Goal: Task Accomplishment & Management: Use online tool/utility

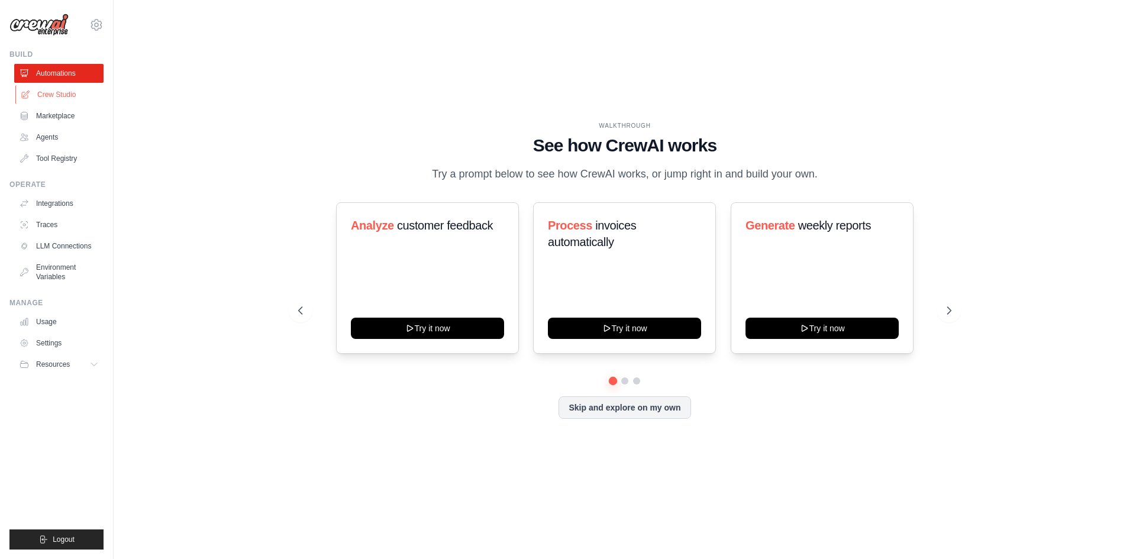
click at [63, 95] on link "Crew Studio" at bounding box center [59, 94] width 89 height 19
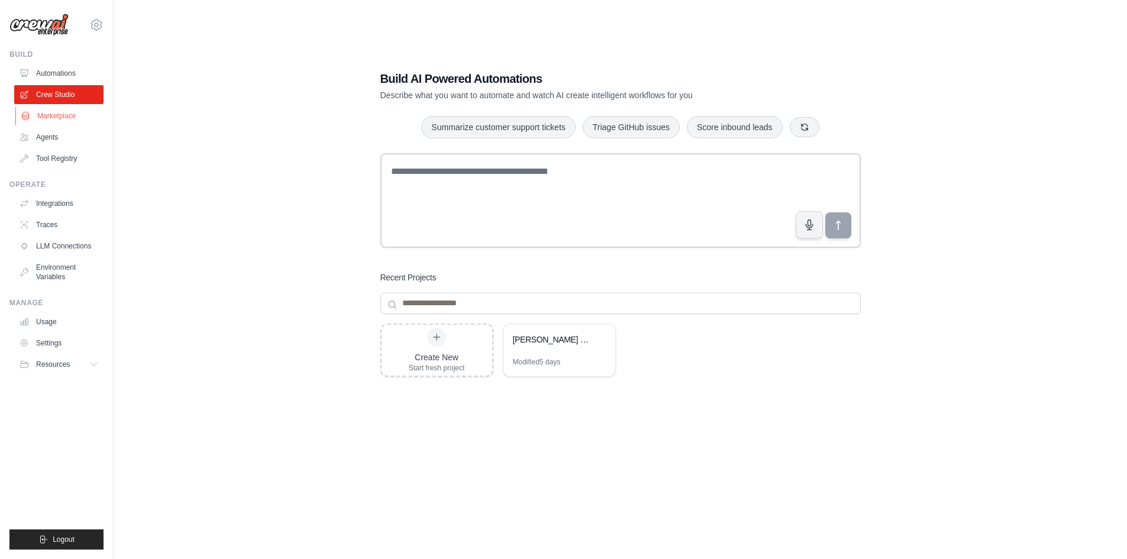
click at [59, 114] on link "Marketplace" at bounding box center [59, 115] width 89 height 19
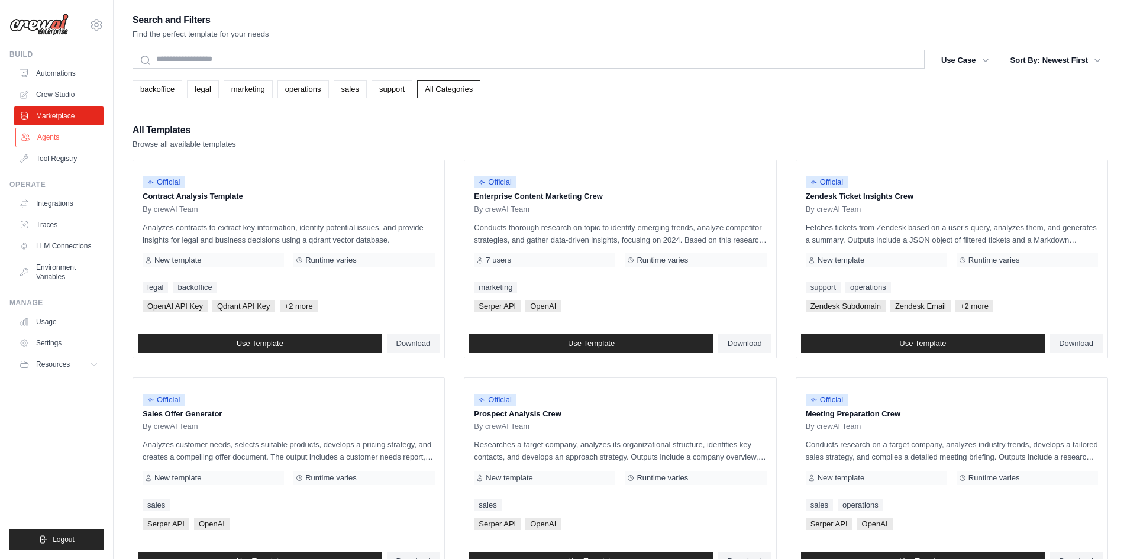
click at [57, 139] on link "Agents" at bounding box center [59, 137] width 89 height 19
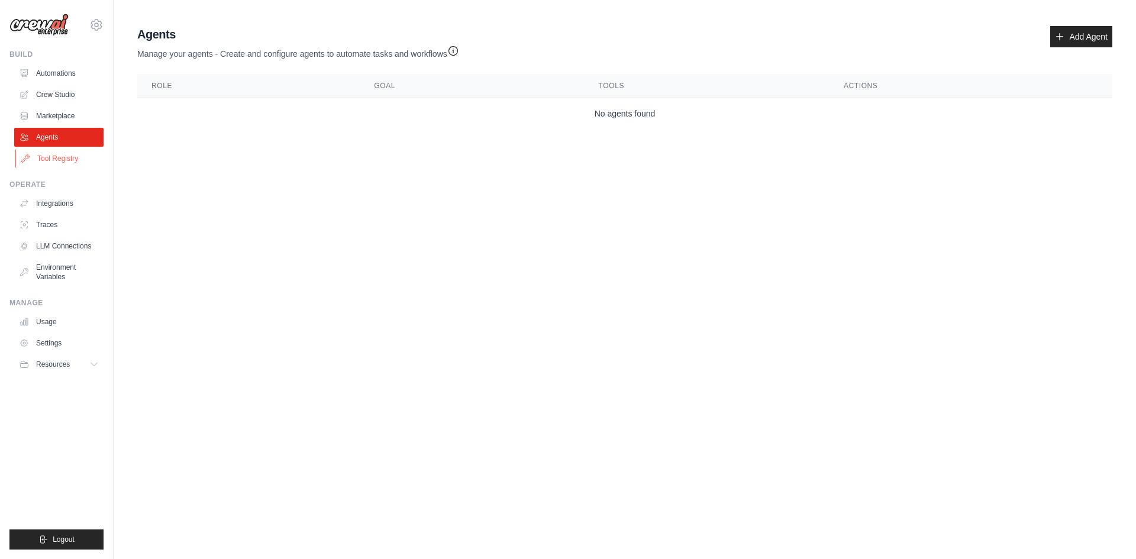
click at [59, 161] on link "Tool Registry" at bounding box center [59, 158] width 89 height 19
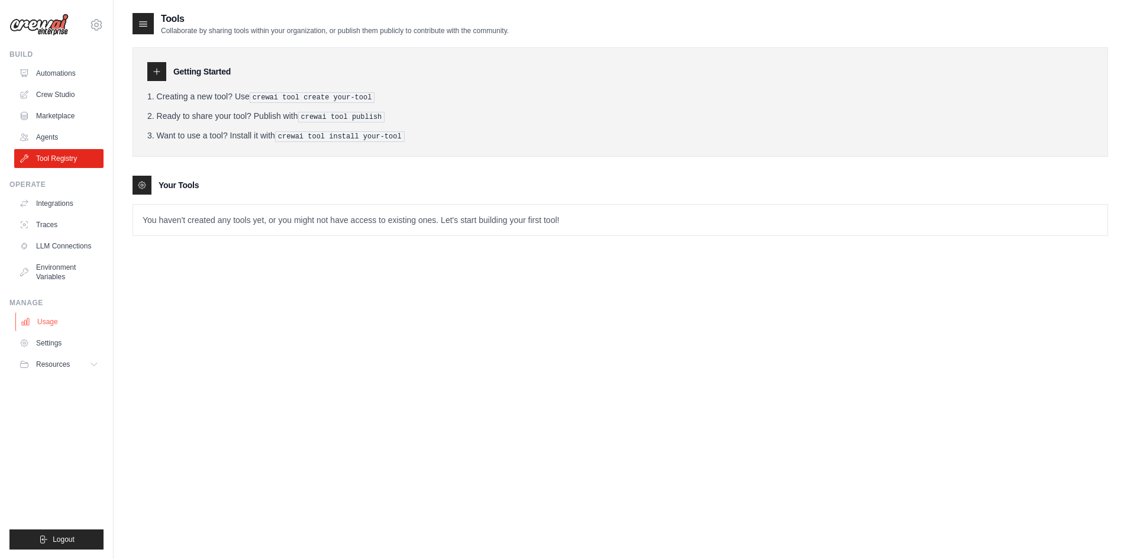
click at [58, 326] on link "Usage" at bounding box center [59, 321] width 89 height 19
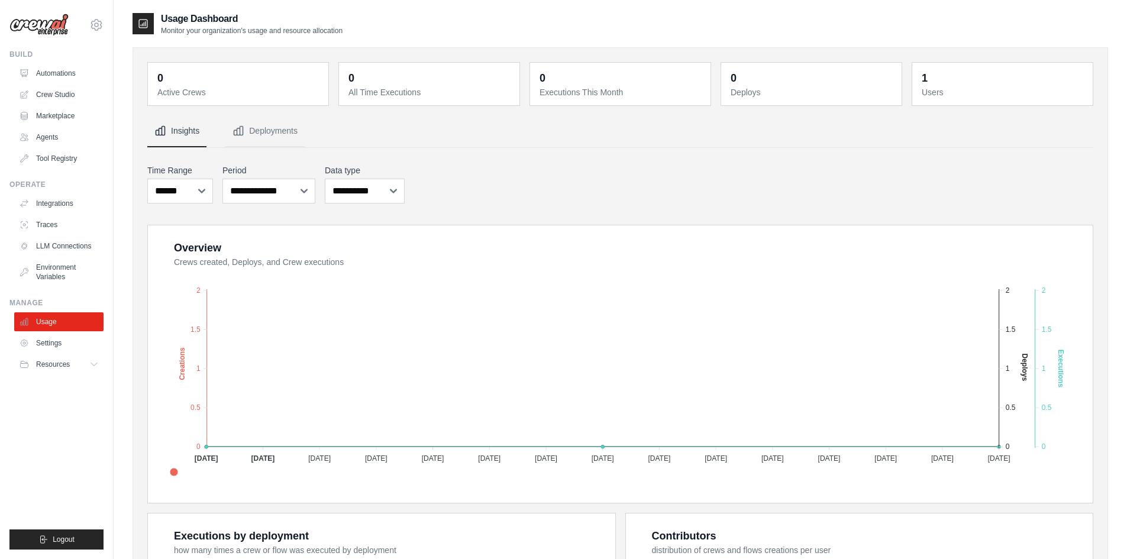
click at [941, 92] on dt "Users" at bounding box center [1003, 92] width 164 height 12
click at [66, 74] on link "Automations" at bounding box center [59, 73] width 89 height 19
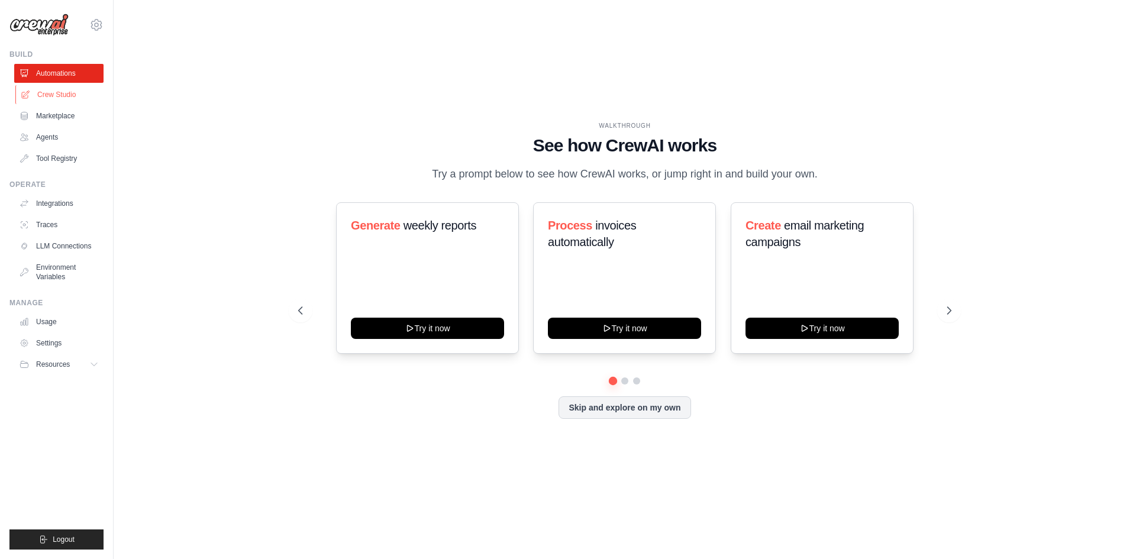
click at [64, 96] on link "Crew Studio" at bounding box center [59, 94] width 89 height 19
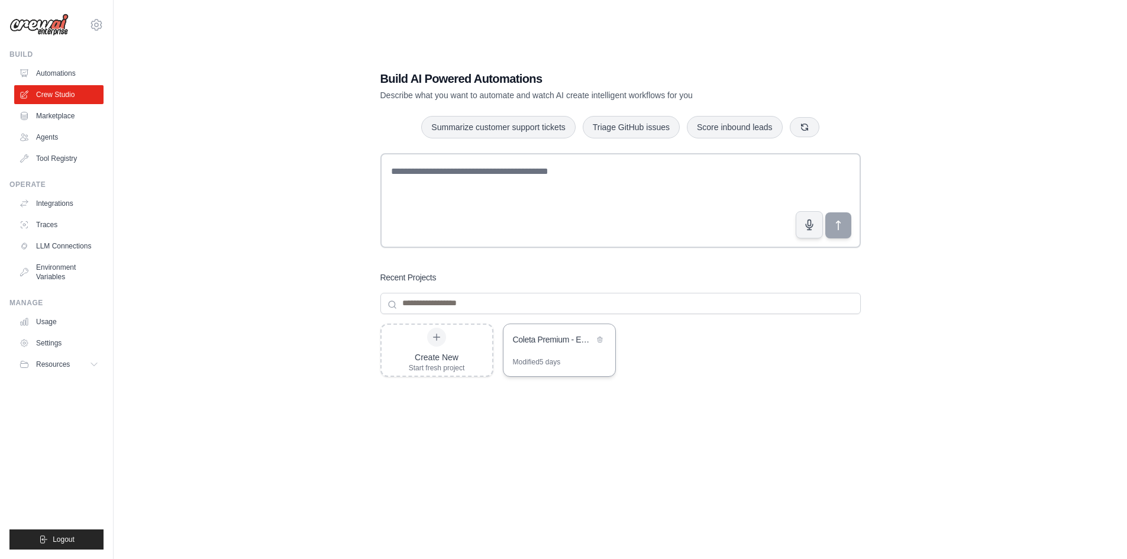
click at [551, 346] on div "Coleta Premium - Empresas de Saude SP (8-12 Lideres)" at bounding box center [553, 341] width 81 height 14
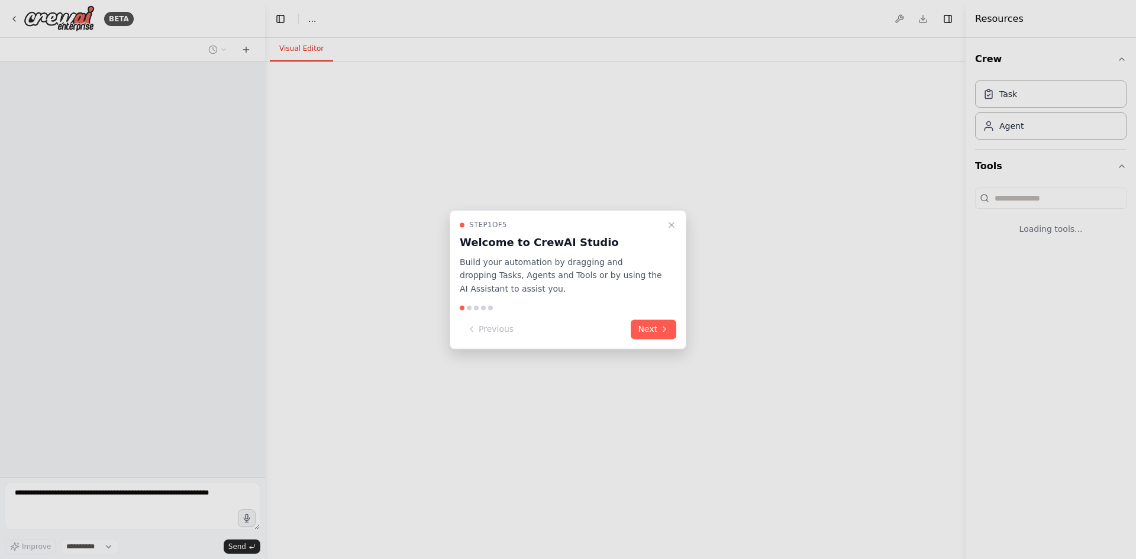
select select "****"
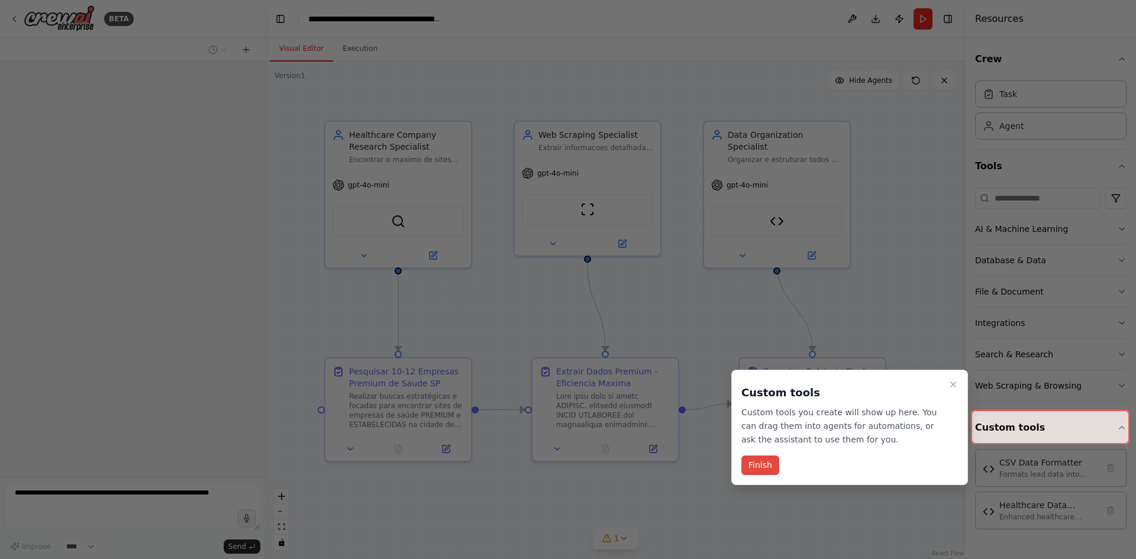
click at [758, 463] on button "Finish" at bounding box center [760, 465] width 38 height 20
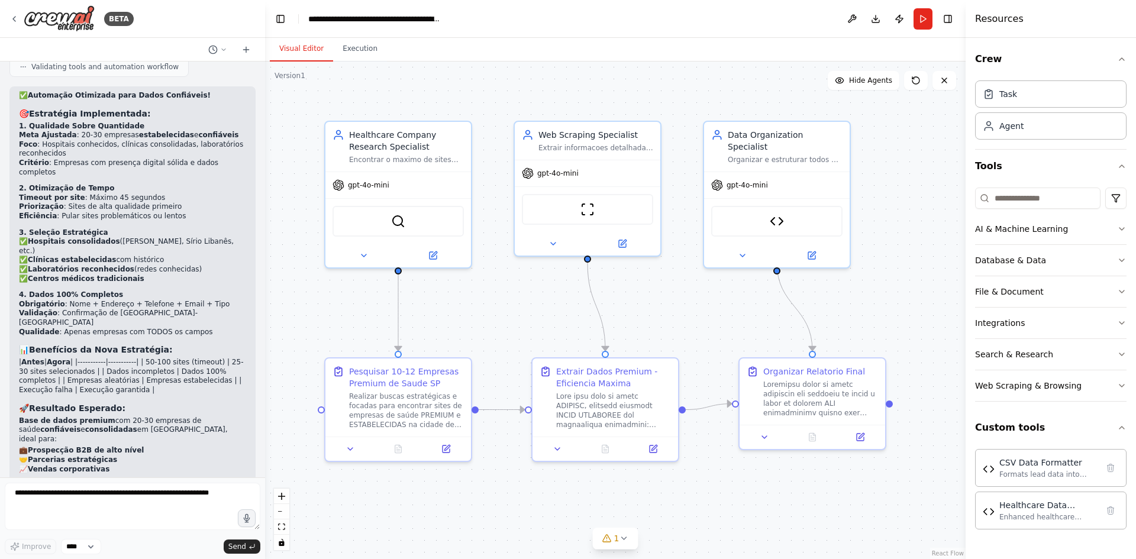
scroll to position [8170, 0]
